Goal: Find specific page/section: Find specific page/section

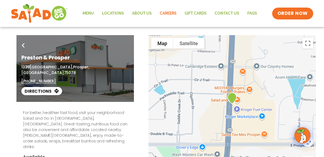
click at [169, 14] on link "Careers" at bounding box center [168, 13] width 25 height 12
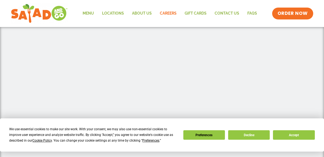
scroll to position [120, 0]
click at [110, 14] on link "Locations" at bounding box center [113, 13] width 30 height 12
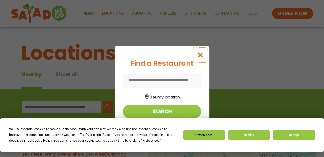
click at [207, 50] on button "Close modal" at bounding box center [200, 55] width 18 height 18
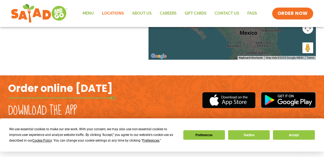
scroll to position [252, 0]
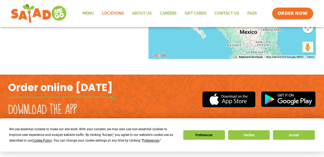
click at [121, 14] on link "Locations" at bounding box center [113, 13] width 30 height 12
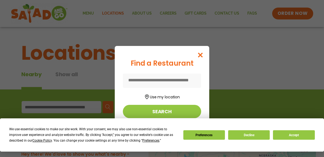
click at [82, 95] on div "Find a Restaurant Use my location Search" at bounding box center [162, 78] width 324 height 157
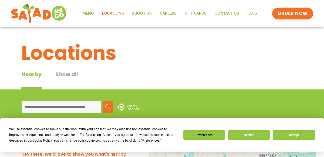
click at [84, 107] on input at bounding box center [62, 107] width 80 height 12
paste input "**********"
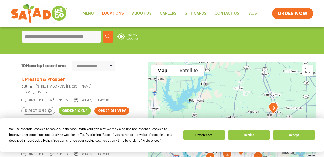
scroll to position [4, 0]
type input "**********"
click at [101, 99] on span "Details" at bounding box center [103, 100] width 11 height 5
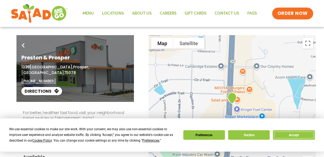
click at [295, 136] on button "Accept" at bounding box center [294, 134] width 42 height 9
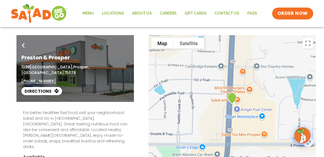
click at [168, 13] on link "Careers" at bounding box center [168, 13] width 25 height 12
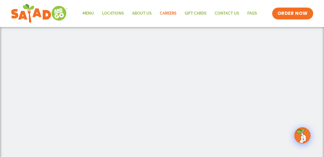
scroll to position [104, 0]
